Goal: Information Seeking & Learning: Learn about a topic

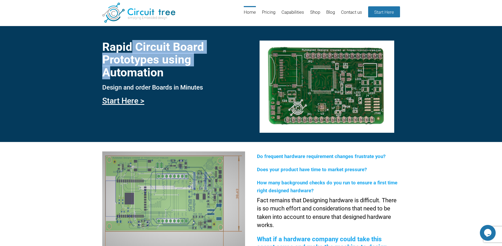
drag, startPoint x: 132, startPoint y: 44, endPoint x: 106, endPoint y: 73, distance: 38.4
click at [106, 73] on h1 "Rapid Circuit Board Prototypes using Automation" at bounding box center [173, 60] width 143 height 38
click at [112, 68] on h1 "Rapid Circuit Board Prototypes using Automation" at bounding box center [173, 60] width 143 height 38
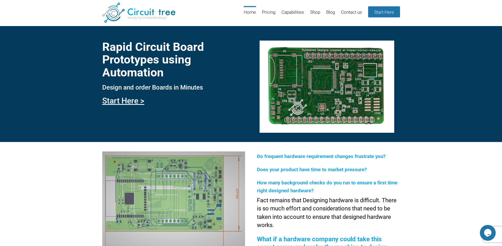
click at [77, 107] on div "Rapid Circuit Board Prototypes using Automation Design and order Boards in Minu…" at bounding box center [251, 84] width 502 height 116
click at [269, 11] on link "Pricing" at bounding box center [268, 14] width 13 height 17
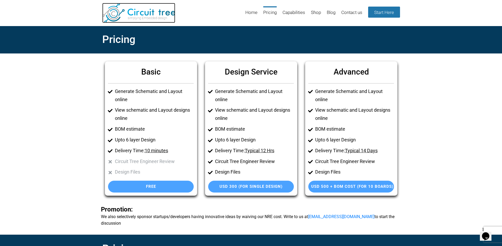
click at [131, 9] on img at bounding box center [138, 13] width 73 height 20
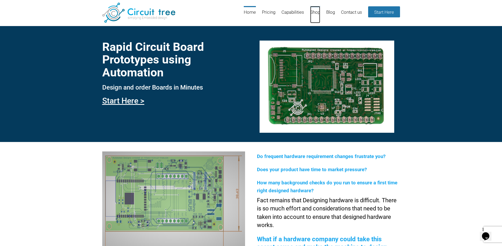
click at [313, 9] on link "Shop" at bounding box center [315, 14] width 10 height 17
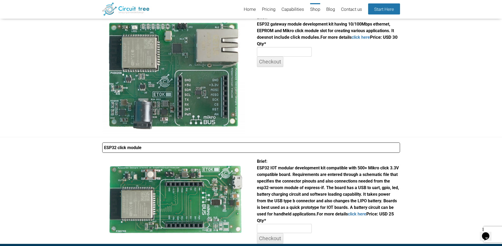
scroll to position [213, 0]
